Goal: Task Accomplishment & Management: Manage account settings

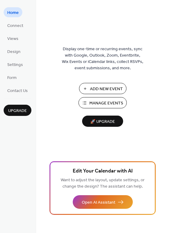
click at [98, 102] on span "Manage Events" at bounding box center [106, 103] width 34 height 6
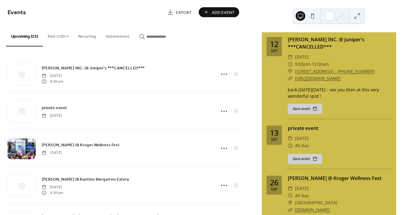
click at [186, 10] on span "Export" at bounding box center [184, 12] width 16 height 6
click at [216, 11] on span "Add Event" at bounding box center [223, 12] width 23 height 6
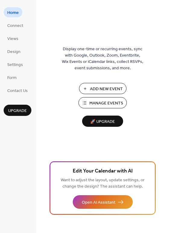
click at [107, 86] on span "Add New Event" at bounding box center [106, 89] width 33 height 6
click at [18, 66] on span "Settings" at bounding box center [15, 65] width 16 height 6
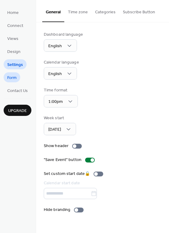
click at [15, 76] on span "Form" at bounding box center [11, 78] width 9 height 6
